Goal: Information Seeking & Learning: Learn about a topic

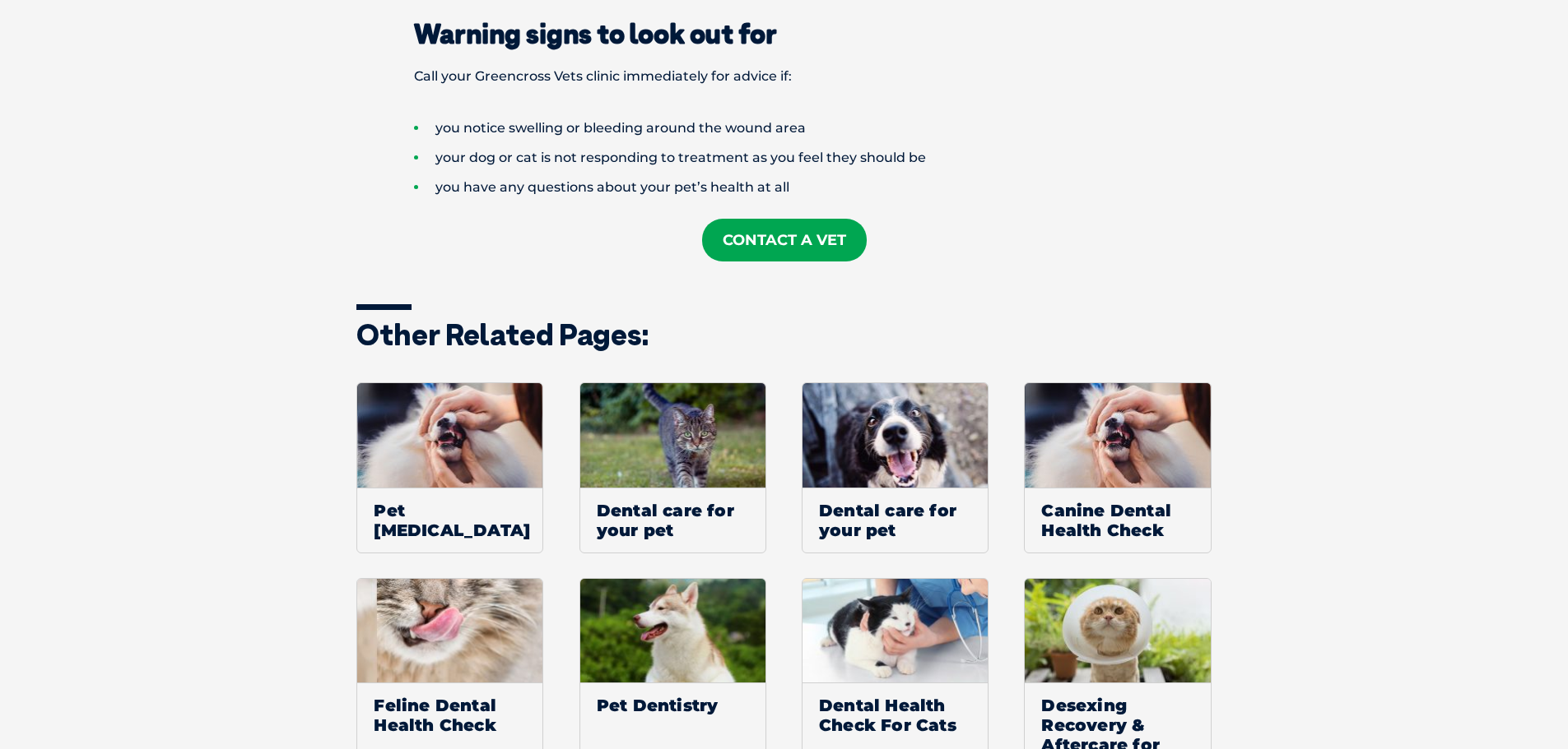
scroll to position [1892, 0]
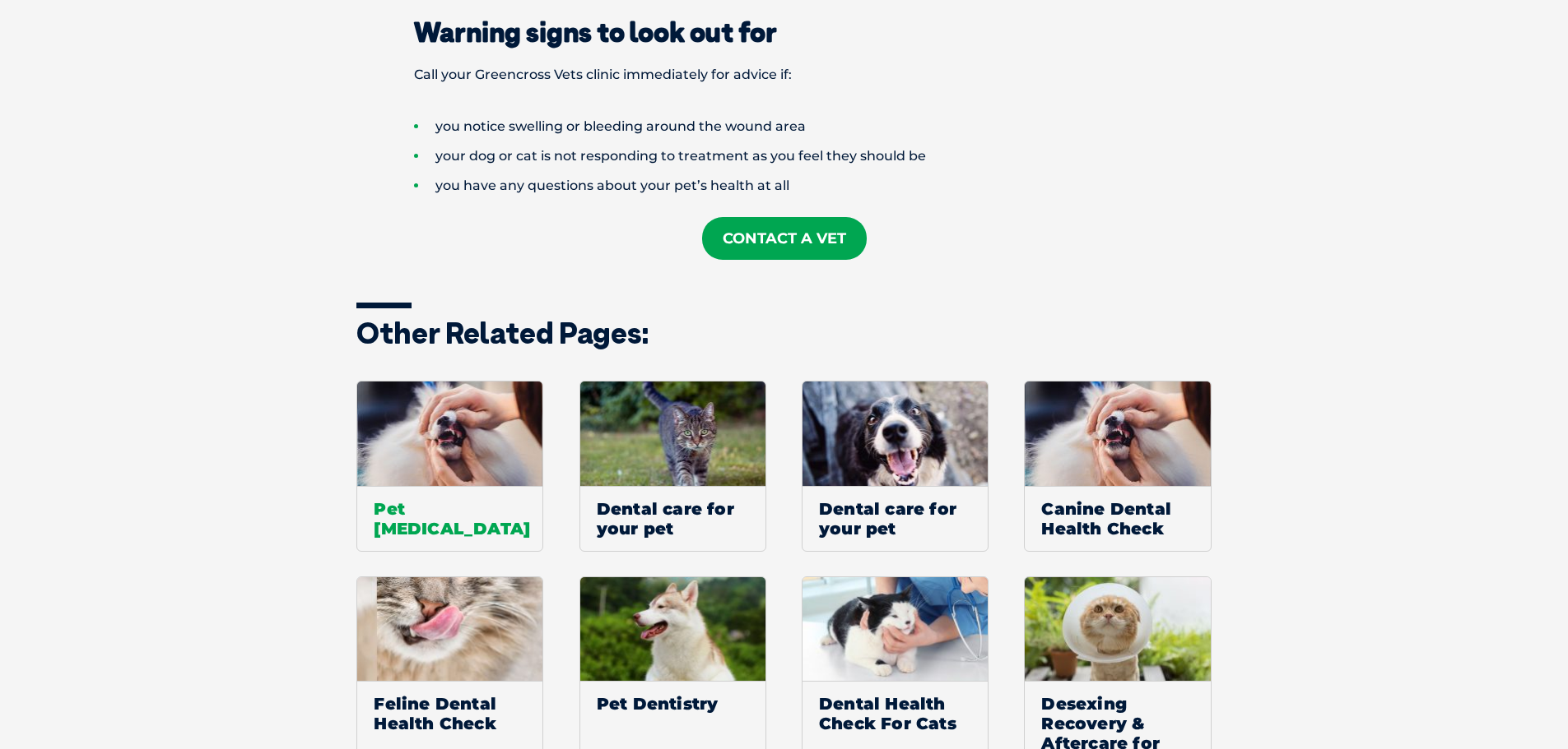
click at [466, 428] on img at bounding box center [450, 434] width 185 height 105
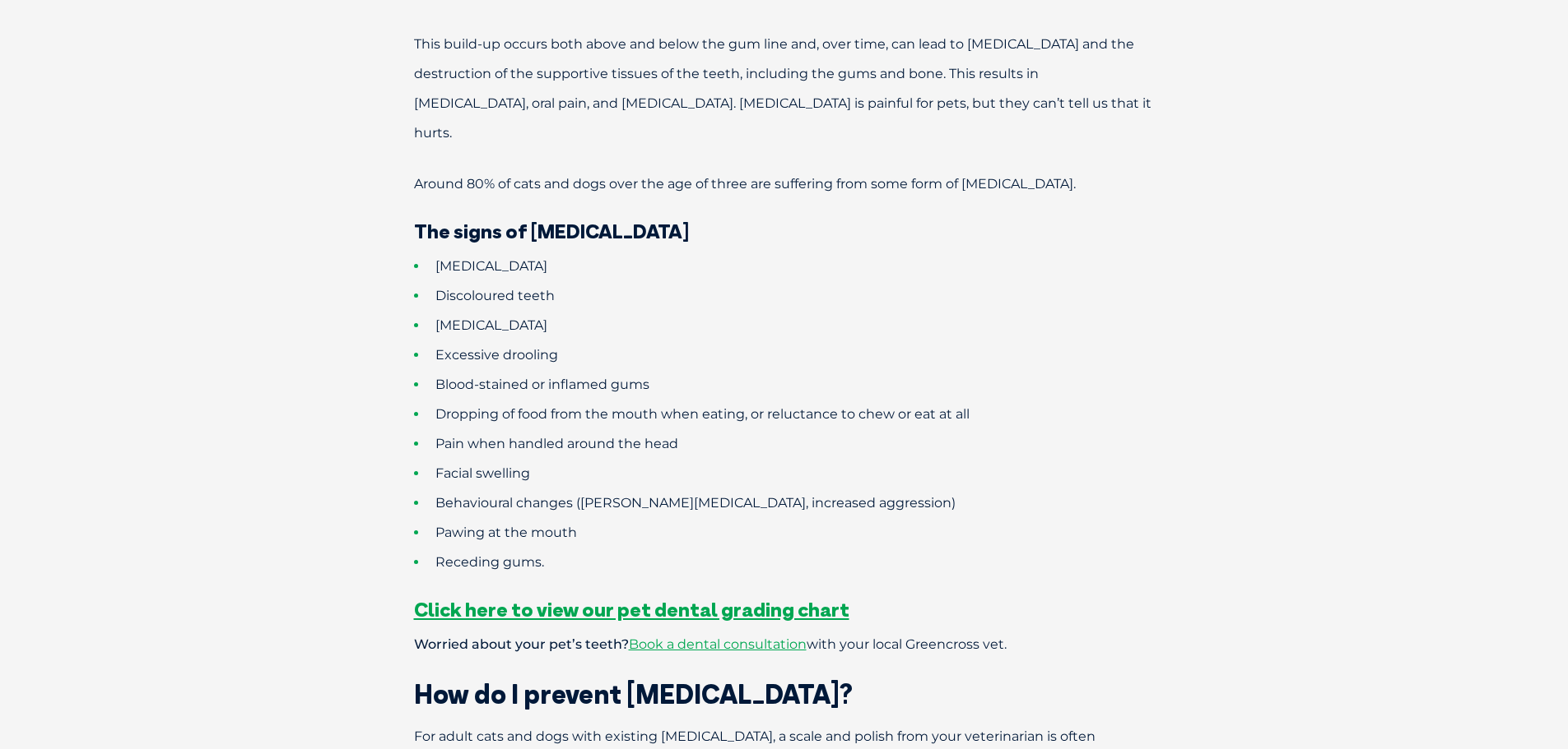
scroll to position [1234, 0]
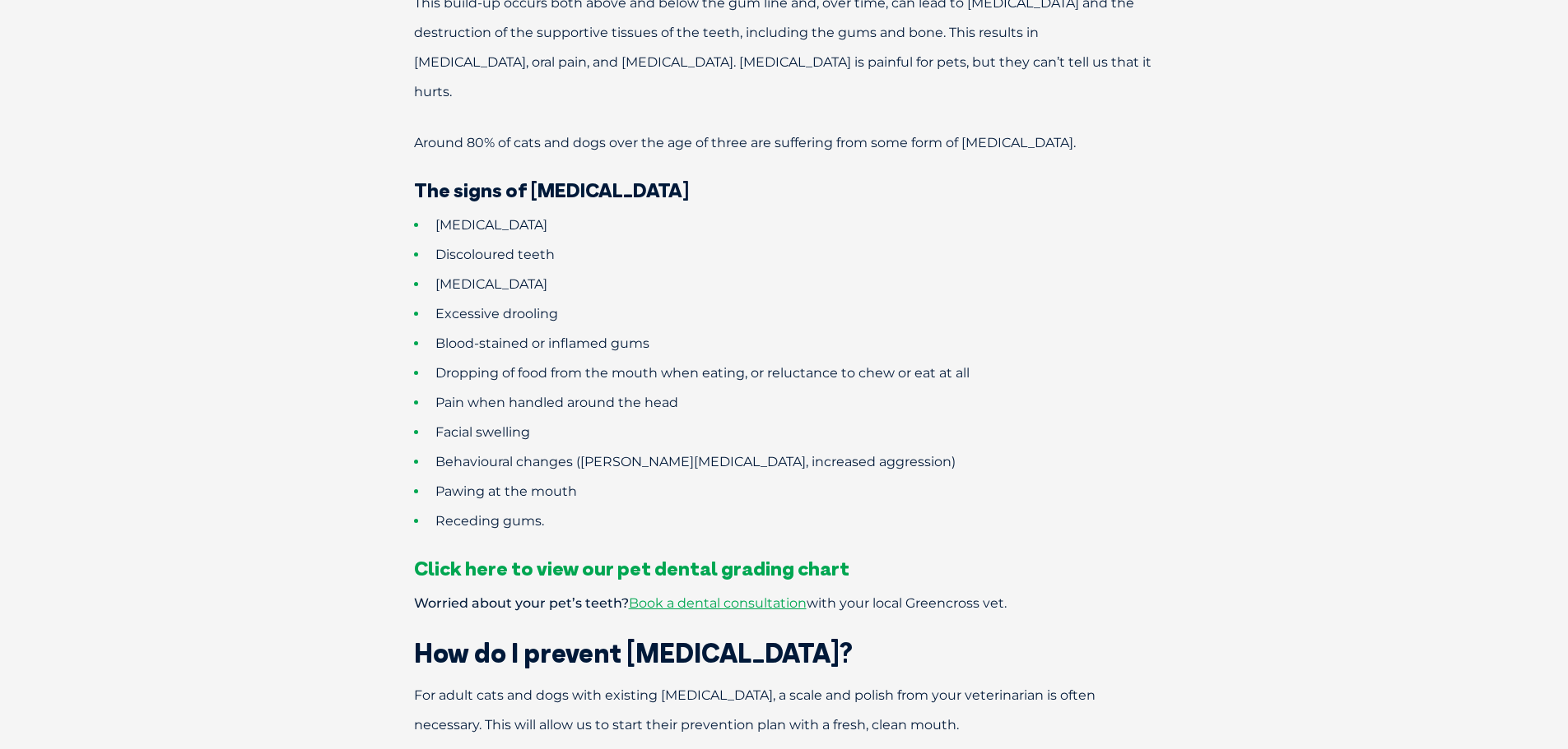
click at [647, 556] on span "Click here to view our pet dental grading chart" at bounding box center [631, 568] width 435 height 25
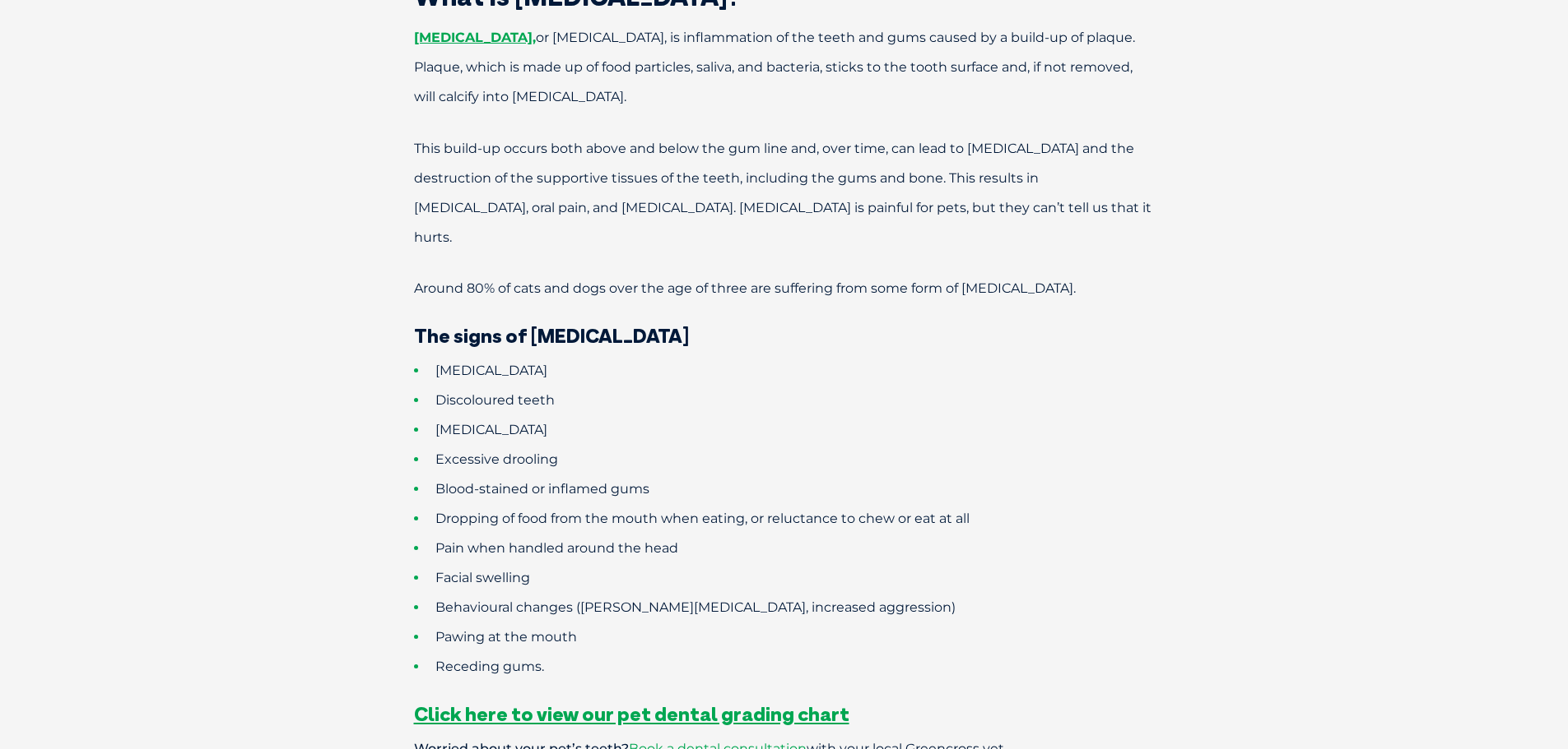
scroll to position [1069, 0]
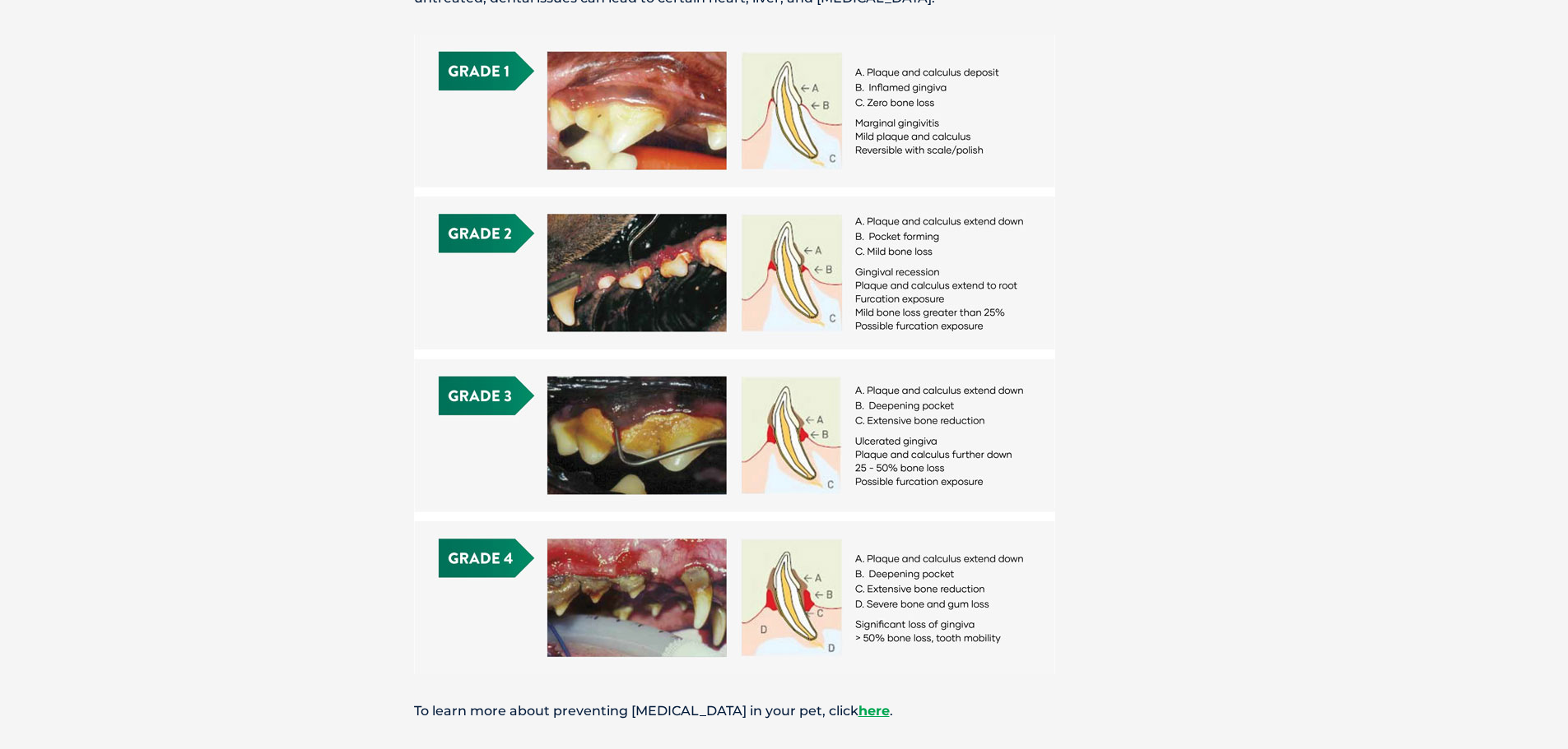
scroll to position [740, 0]
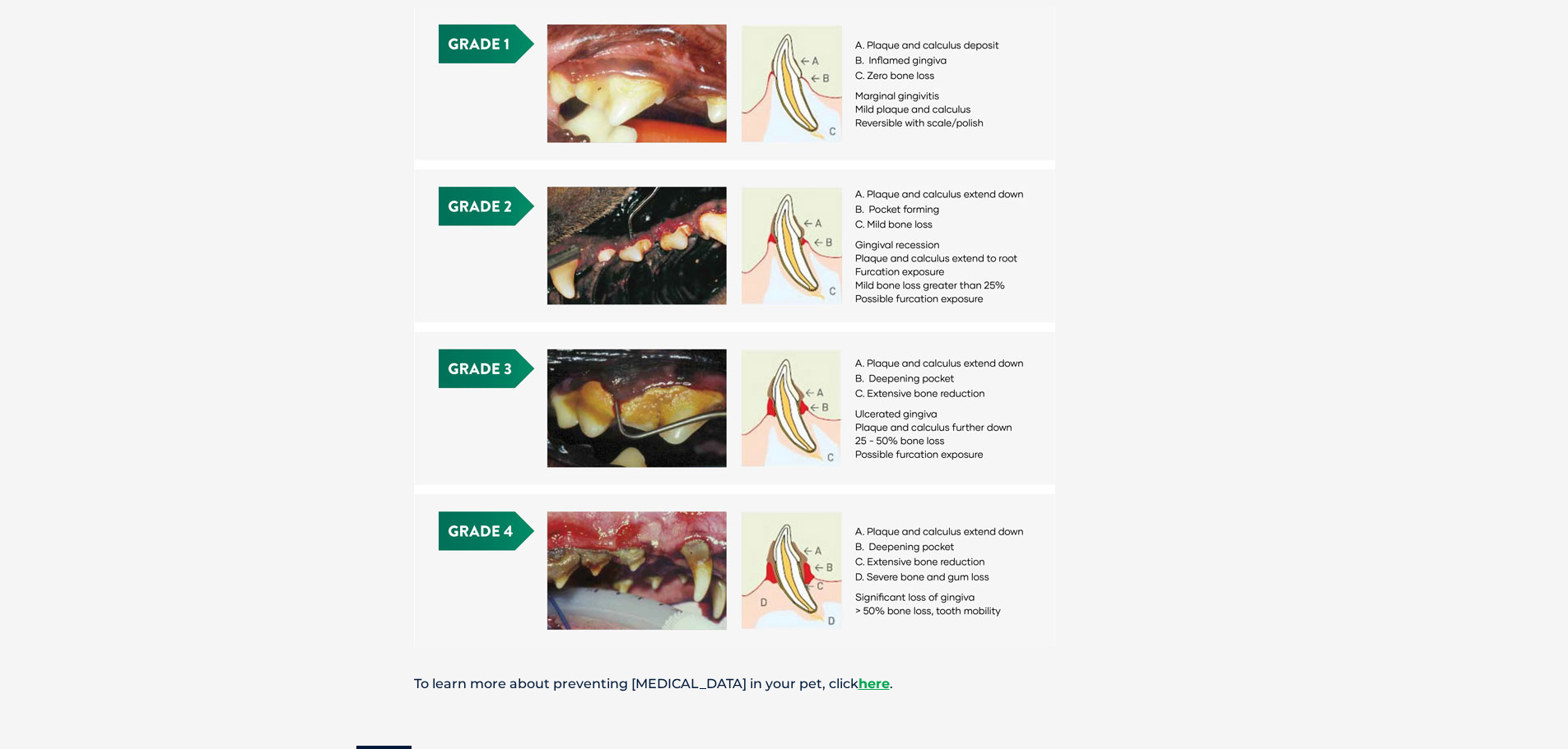
click at [666, 577] on img at bounding box center [734, 327] width 641 height 640
